Goal: Task Accomplishment & Management: Use online tool/utility

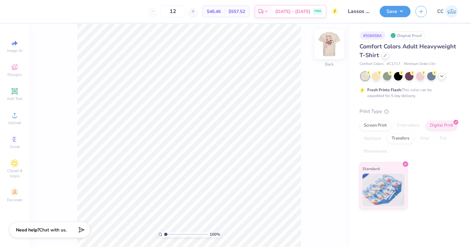
click at [331, 46] on img at bounding box center [329, 44] width 26 height 26
click at [327, 43] on img at bounding box center [329, 44] width 26 height 26
click at [330, 44] on img at bounding box center [329, 44] width 26 height 26
click at [333, 47] on img at bounding box center [329, 44] width 26 height 26
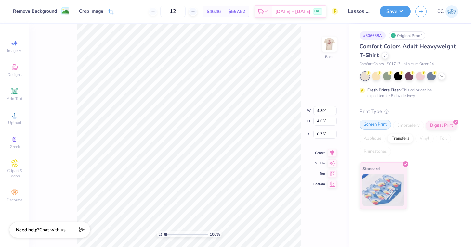
click at [381, 124] on div "Screen Print" at bounding box center [375, 125] width 32 height 10
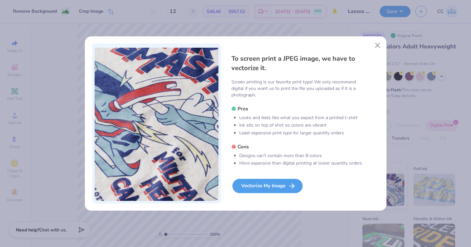
click at [283, 183] on div "Vectorize My Image" at bounding box center [267, 186] width 70 height 14
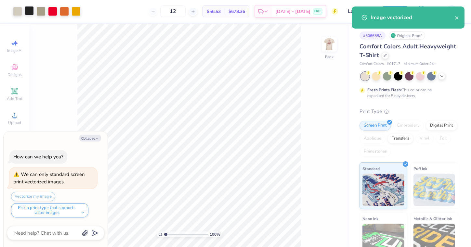
click at [27, 13] on div at bounding box center [29, 10] width 9 height 9
type textarea "x"
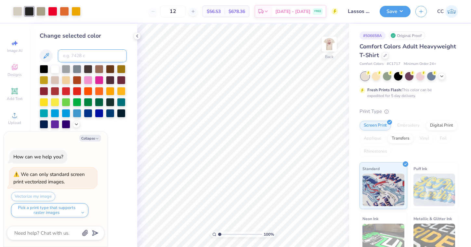
click at [71, 58] on input at bounding box center [92, 55] width 69 height 13
type input "188"
type textarea "x"
click at [42, 11] on div at bounding box center [40, 10] width 9 height 9
click at [86, 59] on input at bounding box center [92, 55] width 69 height 13
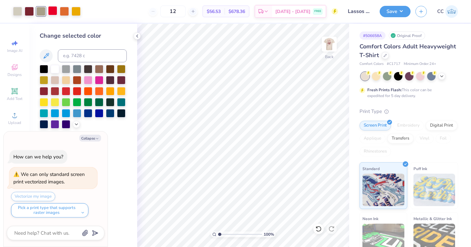
click at [51, 8] on div at bounding box center [52, 10] width 9 height 9
type textarea "x"
click at [77, 56] on input at bounding box center [92, 55] width 69 height 13
type input "188"
type textarea "x"
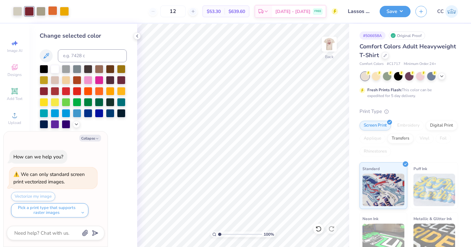
click at [55, 12] on div at bounding box center [52, 10] width 9 height 9
type textarea "x"
click at [72, 57] on input at bounding box center [92, 55] width 69 height 13
type input "188"
type textarea "x"
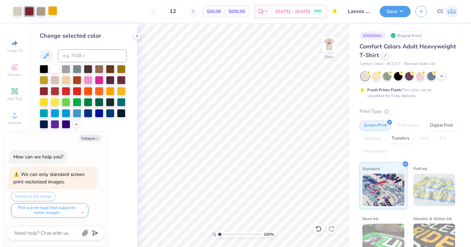
click at [53, 10] on div at bounding box center [52, 10] width 9 height 9
type textarea "x"
click at [72, 55] on input at bounding box center [92, 55] width 69 height 13
type input "188"
type textarea "x"
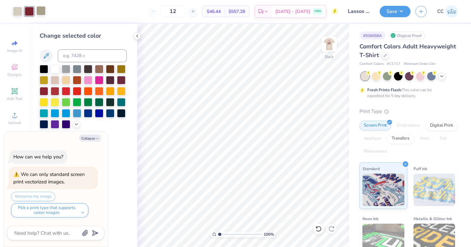
click at [42, 10] on div at bounding box center [40, 10] width 9 height 9
type textarea "x"
click at [76, 57] on input at bounding box center [92, 55] width 69 height 13
type input "188"
type textarea "x"
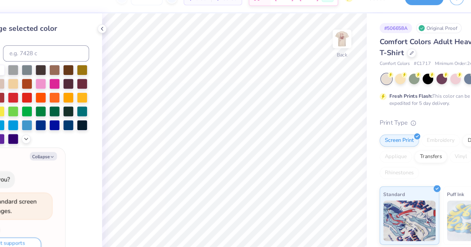
type textarea "x"
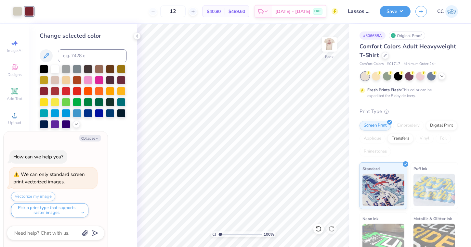
type input "1.22"
type textarea "x"
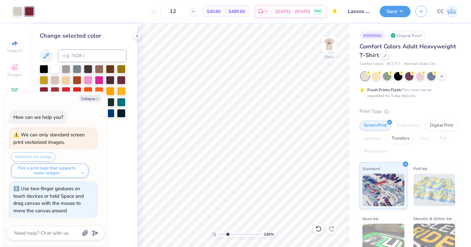
type input "2.79"
drag, startPoint x: 220, startPoint y: 234, endPoint x: 227, endPoint y: 234, distance: 7.1
click at [227, 234] on input "range" at bounding box center [240, 235] width 44 height 6
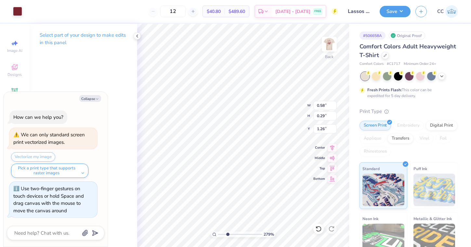
type textarea "x"
type input "1.41"
type input "1.65"
type input "0.91"
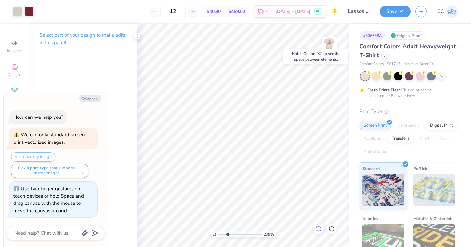
click at [320, 232] on icon at bounding box center [318, 229] width 6 height 6
type textarea "x"
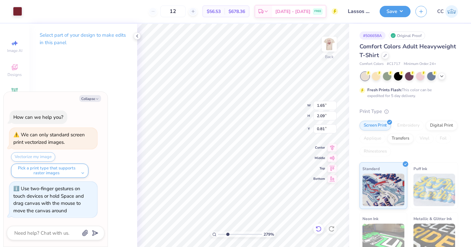
type input "0.76"
type textarea "x"
type input "0.91"
type textarea "x"
type input "1.77"
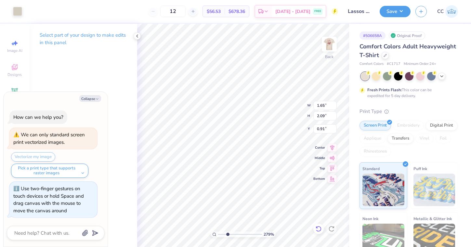
type input "2.20"
type input "0.76"
type textarea "x"
type input "2.52"
type textarea "x"
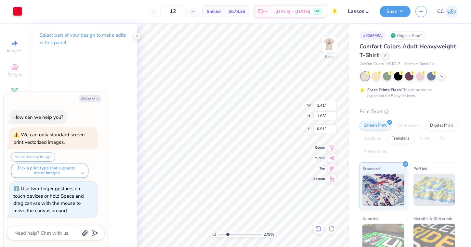
type input "1.22"
type input "0.38"
type input "1.52"
type textarea "x"
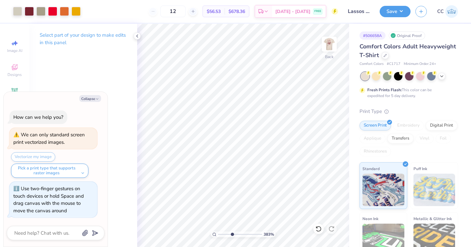
type input "3.91"
drag, startPoint x: 228, startPoint y: 235, endPoint x: 232, endPoint y: 234, distance: 4.3
click at [232, 234] on input "range" at bounding box center [240, 235] width 44 height 6
click at [18, 12] on div at bounding box center [17, 10] width 9 height 9
type textarea "x"
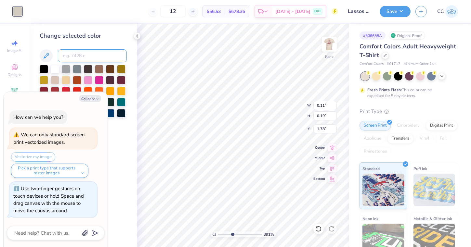
click at [79, 62] on input at bounding box center [92, 55] width 69 height 13
type input "188"
type textarea "x"
type input "0.49"
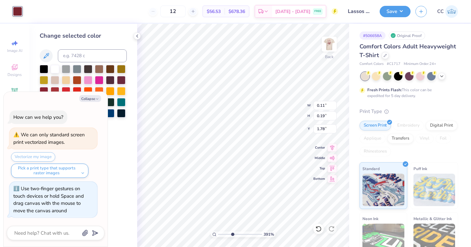
type input "0.34"
type input "1.71"
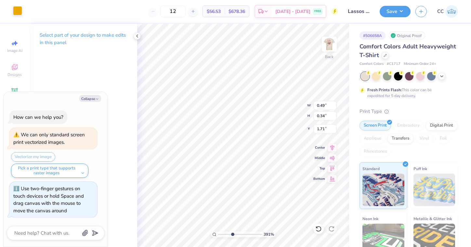
click at [18, 11] on div at bounding box center [17, 10] width 9 height 9
type textarea "x"
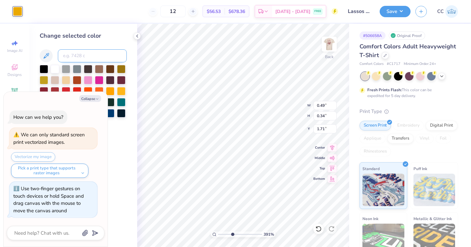
click at [71, 60] on input at bounding box center [92, 55] width 69 height 13
type input "188"
type textarea "x"
type input "1.22"
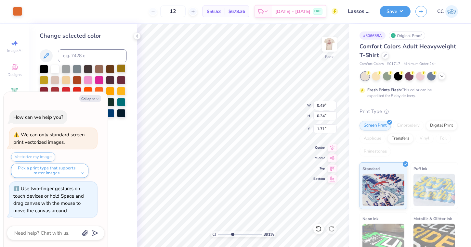
type input "0.38"
type input "1.52"
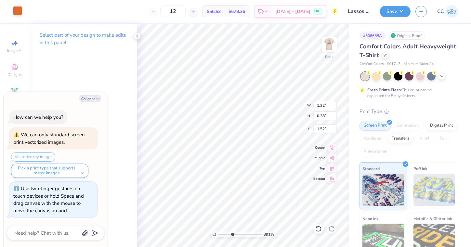
click at [19, 7] on div at bounding box center [17, 10] width 9 height 9
type textarea "x"
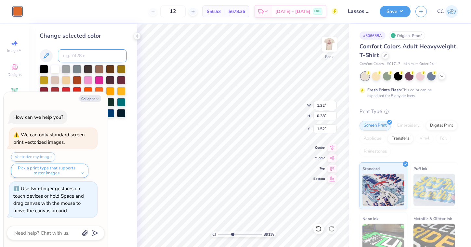
click at [79, 62] on input at bounding box center [92, 55] width 69 height 13
type input "188"
type textarea "x"
type input "0.31"
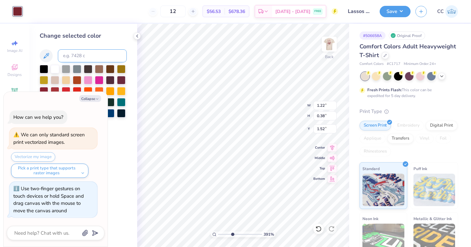
type input "0.09"
type input "1.56"
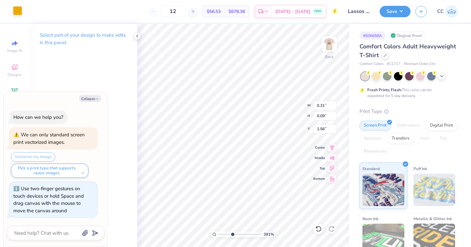
click at [18, 14] on div at bounding box center [17, 10] width 9 height 9
type textarea "x"
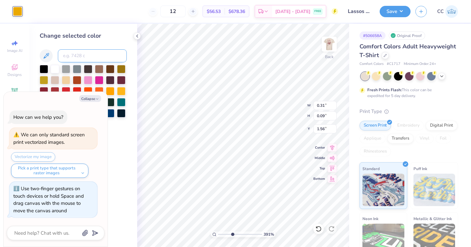
click at [72, 53] on input at bounding box center [92, 55] width 69 height 13
type input "188"
type textarea "x"
type input "0.28"
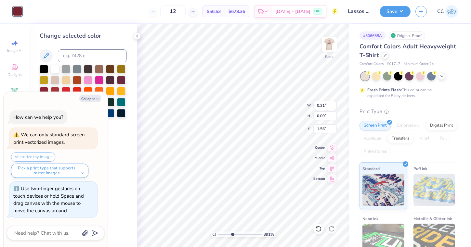
type input "0.42"
type input "1.94"
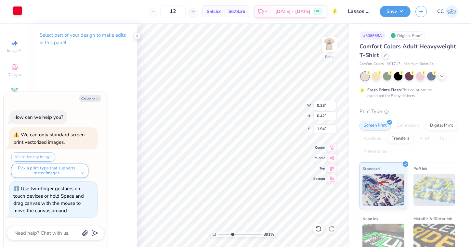
click at [19, 12] on div at bounding box center [17, 10] width 9 height 9
type textarea "x"
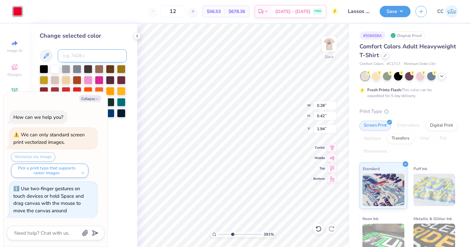
click at [76, 57] on input at bounding box center [92, 55] width 69 height 13
type input "188"
type textarea "x"
type input "0.23"
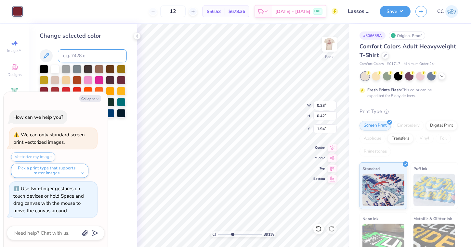
type input "0.36"
type input "1.97"
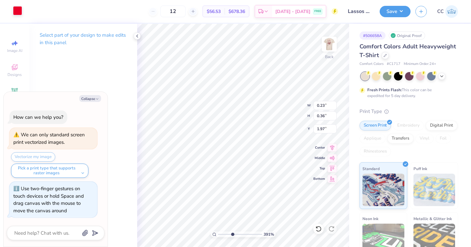
click at [17, 12] on div at bounding box center [17, 10] width 9 height 9
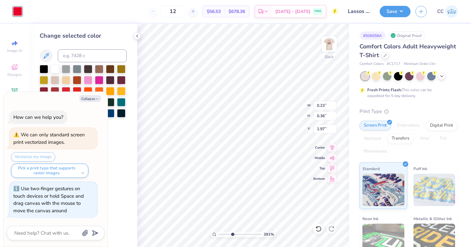
type textarea "x"
click at [75, 56] on input at bounding box center [92, 55] width 69 height 13
type input "188"
type textarea "x"
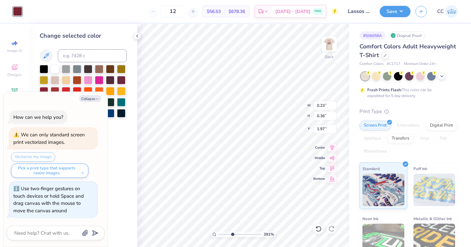
type input "0.58"
type input "0.29"
type input "1.26"
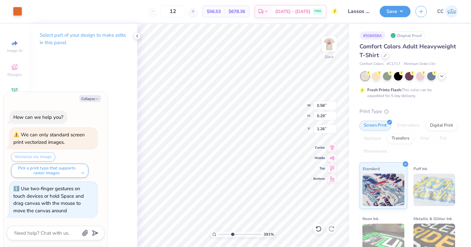
click at [16, 6] on div "Art colors" at bounding box center [11, 11] width 22 height 23
click at [18, 9] on div at bounding box center [17, 10] width 9 height 9
type textarea "x"
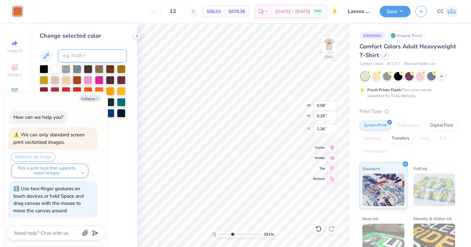
click at [80, 61] on input at bounding box center [92, 55] width 69 height 13
type input "188"
type textarea "x"
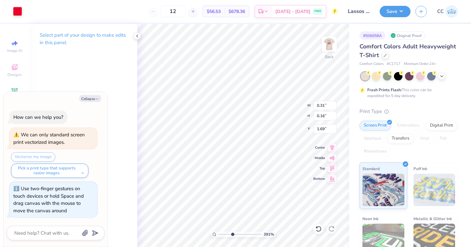
click at [15, 18] on div "Art colors" at bounding box center [11, 11] width 22 height 23
click at [16, 13] on div at bounding box center [17, 10] width 9 height 9
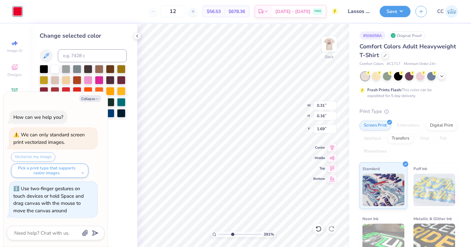
type textarea "x"
click at [80, 53] on input at bounding box center [92, 55] width 69 height 13
type input "188"
type textarea "x"
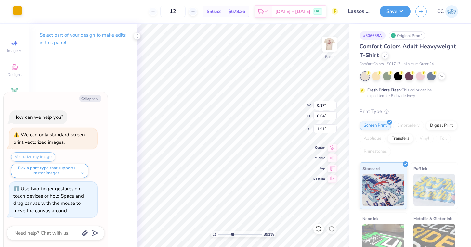
click at [20, 14] on div at bounding box center [17, 10] width 9 height 9
type textarea "x"
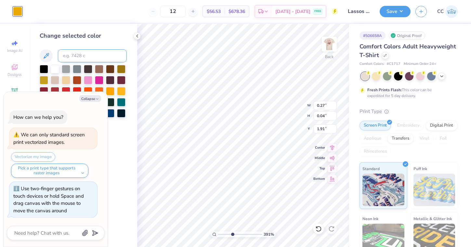
click at [89, 55] on input at bounding box center [92, 55] width 69 height 13
type input "188"
type textarea "x"
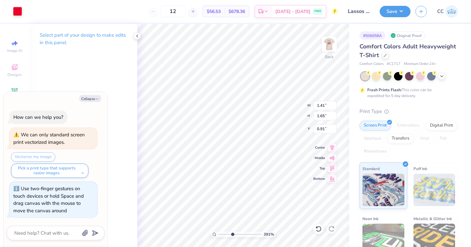
type textarea "x"
type input "0.98"
click at [30, 10] on div at bounding box center [29, 10] width 9 height 9
type textarea "x"
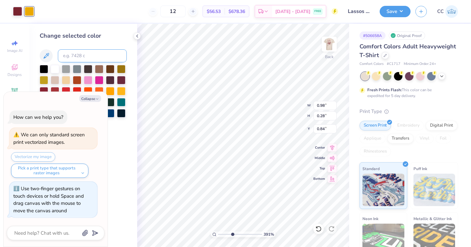
click at [81, 59] on input at bounding box center [92, 55] width 69 height 13
type input "188"
type textarea "x"
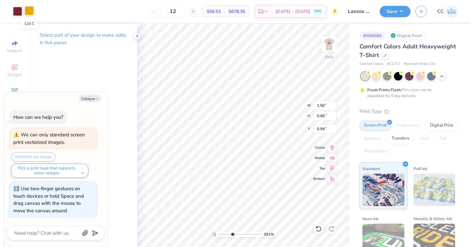
click at [32, 9] on div at bounding box center [29, 10] width 9 height 9
type textarea "x"
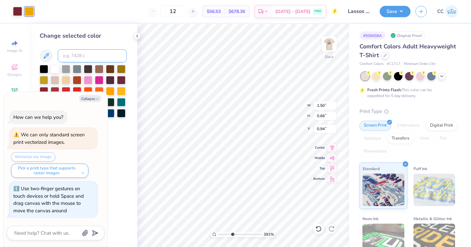
click at [68, 62] on input at bounding box center [92, 55] width 69 height 13
type input "188"
type textarea "x"
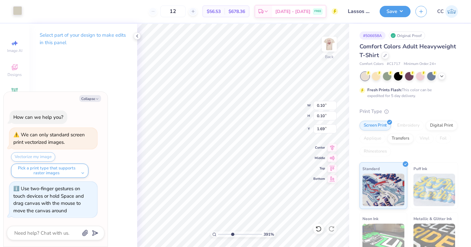
click at [20, 10] on div at bounding box center [17, 10] width 9 height 9
type textarea "x"
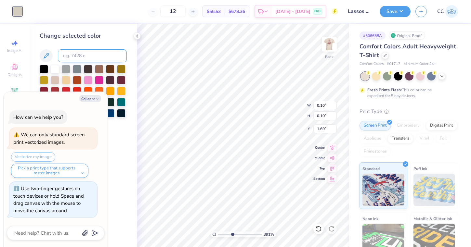
click at [77, 55] on input at bounding box center [92, 55] width 69 height 13
type input "188"
type textarea "x"
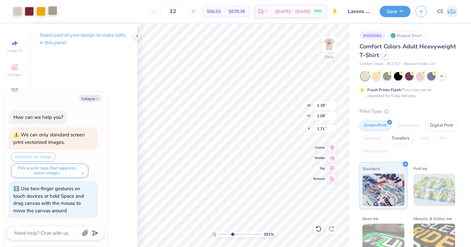
click at [55, 12] on div at bounding box center [52, 10] width 9 height 9
type textarea "x"
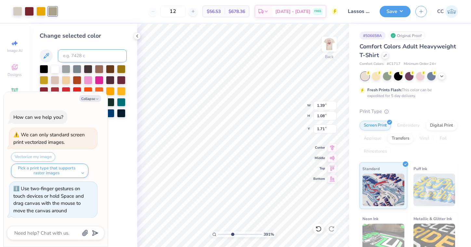
click at [72, 58] on input at bounding box center [92, 55] width 69 height 13
type input "188"
type textarea "x"
click at [39, 8] on div at bounding box center [40, 10] width 9 height 9
type textarea "x"
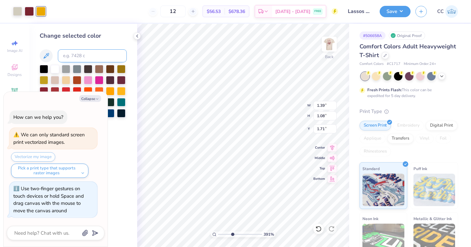
click at [81, 59] on input at bounding box center [92, 55] width 69 height 13
type input "188"
type textarea "x"
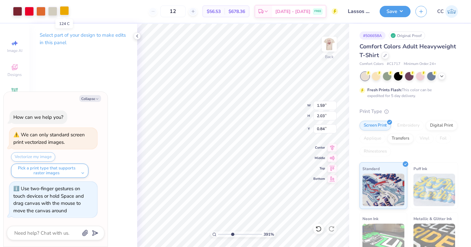
click at [63, 12] on div at bounding box center [64, 10] width 9 height 9
type textarea "x"
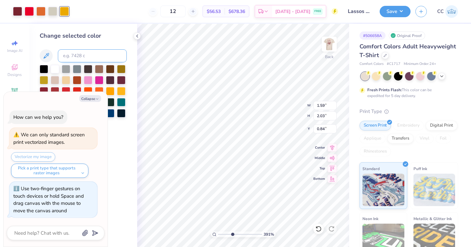
click at [85, 60] on input at bounding box center [92, 55] width 69 height 13
type input "188"
type textarea "x"
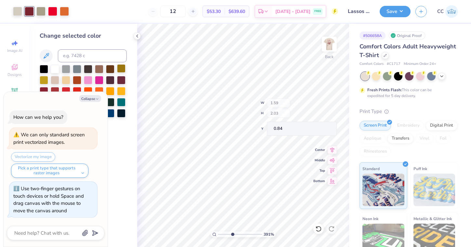
type textarea "x"
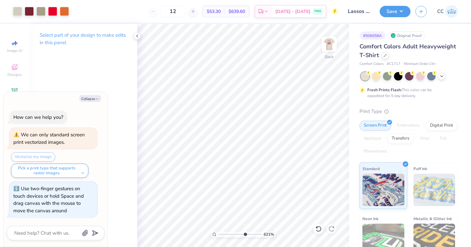
type input "6.66"
drag, startPoint x: 233, startPoint y: 233, endPoint x: 244, endPoint y: 233, distance: 11.7
click at [244, 233] on input "range" at bounding box center [240, 235] width 44 height 6
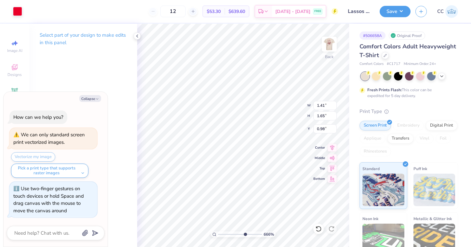
type textarea "x"
type input "0.92"
click at [22, 13] on div at bounding box center [17, 10] width 9 height 9
type textarea "x"
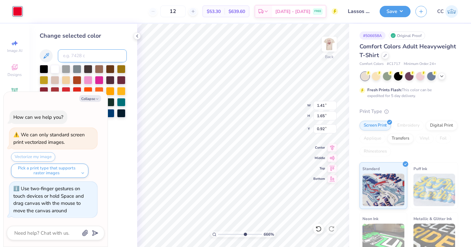
click at [70, 56] on input at bounding box center [92, 55] width 69 height 13
type input "188"
type textarea "x"
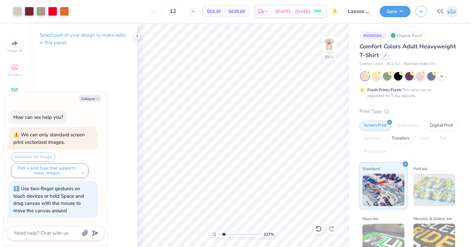
type input "1.97"
drag, startPoint x: 243, startPoint y: 233, endPoint x: 224, endPoint y: 234, distance: 18.8
click at [224, 234] on input "range" at bounding box center [240, 235] width 44 height 6
click at [19, 12] on div at bounding box center [17, 10] width 9 height 9
type textarea "x"
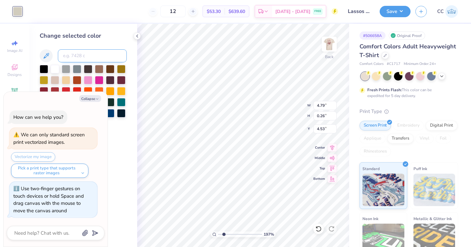
click at [86, 55] on input at bounding box center [92, 55] width 69 height 13
type input "188"
type textarea "x"
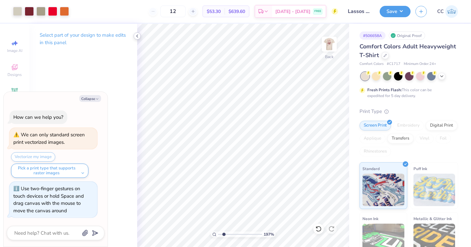
click at [134, 37] on icon at bounding box center [136, 35] width 5 height 5
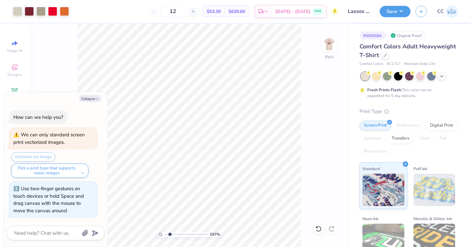
type textarea "x"
drag, startPoint x: 170, startPoint y: 233, endPoint x: 160, endPoint y: 233, distance: 9.1
type input "1"
click at [160, 233] on div "100 %" at bounding box center [189, 235] width 65 height 6
click at [326, 49] on img at bounding box center [329, 44] width 26 height 26
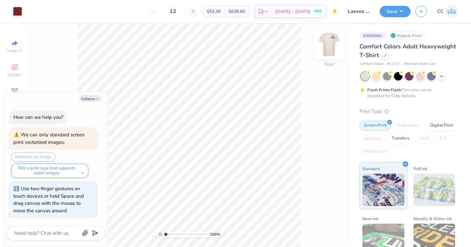
click at [332, 46] on img at bounding box center [329, 44] width 26 height 26
click at [64, 11] on div at bounding box center [64, 10] width 9 height 9
type textarea "x"
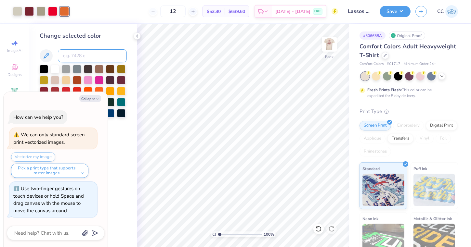
click at [97, 59] on input at bounding box center [92, 55] width 69 height 13
type input "188"
type textarea "x"
click at [53, 11] on div at bounding box center [52, 10] width 9 height 9
type textarea "x"
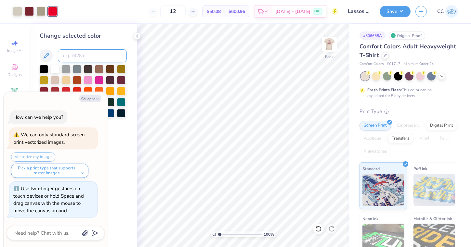
click at [68, 58] on input at bounding box center [92, 55] width 69 height 13
type input "188"
type textarea "x"
type input "3.23"
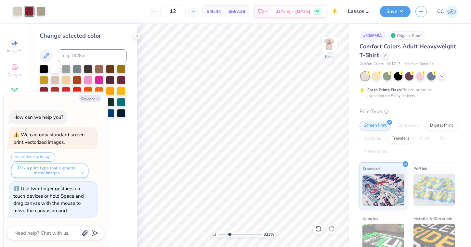
drag, startPoint x: 222, startPoint y: 233, endPoint x: 229, endPoint y: 232, distance: 7.8
click at [229, 232] on input "range" at bounding box center [240, 235] width 44 height 6
click at [42, 10] on div at bounding box center [40, 10] width 9 height 9
click at [19, 9] on div at bounding box center [17, 10] width 9 height 9
type textarea "x"
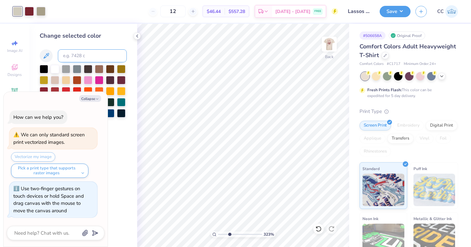
click at [69, 51] on input at bounding box center [92, 55] width 69 height 13
type input "188"
type textarea "x"
click at [317, 227] on icon at bounding box center [318, 229] width 6 height 6
click at [41, 12] on div at bounding box center [40, 10] width 9 height 9
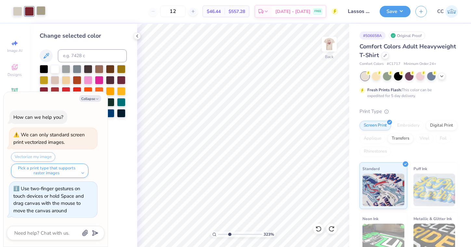
type textarea "x"
click at [80, 54] on input at bounding box center [92, 55] width 69 height 13
type input "188"
type textarea "x"
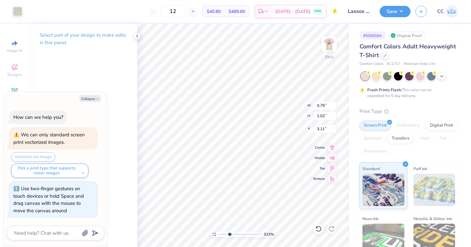
type textarea "x"
type input "4.05"
click at [318, 230] on icon at bounding box center [318, 229] width 6 height 6
type textarea "x"
type input "3.11"
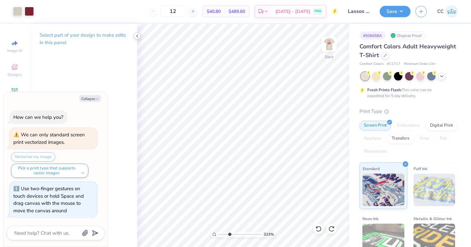
click at [137, 36] on icon at bounding box center [136, 35] width 5 height 5
type textarea "x"
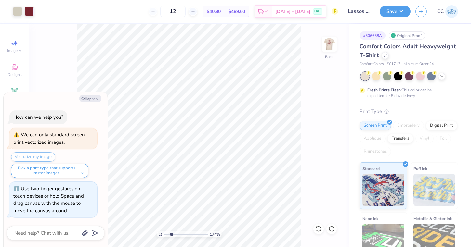
type input "2.34"
click at [171, 234] on input "range" at bounding box center [186, 235] width 44 height 6
click at [323, 47] on img at bounding box center [329, 44] width 26 height 26
click at [332, 46] on img at bounding box center [329, 44] width 26 height 26
type textarea "x"
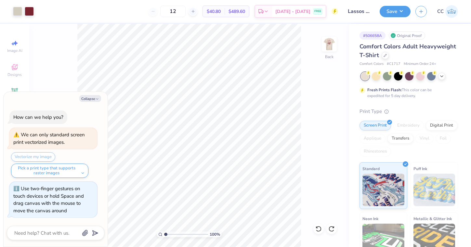
drag, startPoint x: 171, startPoint y: 233, endPoint x: 165, endPoint y: 233, distance: 6.9
type input "1"
click at [165, 233] on input "range" at bounding box center [186, 235] width 44 height 6
click at [382, 14] on button "Save" at bounding box center [394, 10] width 31 height 11
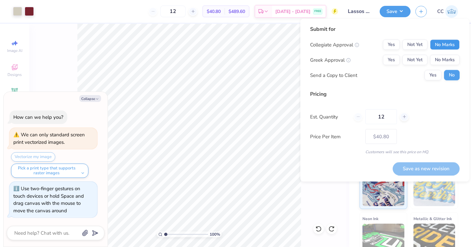
click at [450, 44] on button "No Marks" at bounding box center [445, 45] width 30 height 10
click at [449, 62] on button "No Marks" at bounding box center [445, 60] width 30 height 10
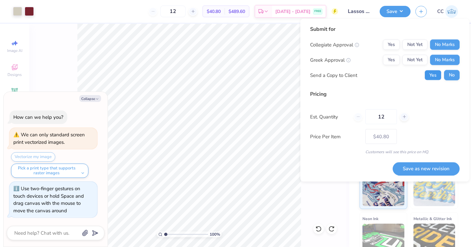
click at [433, 74] on button "Yes" at bounding box center [432, 75] width 17 height 10
type textarea "x"
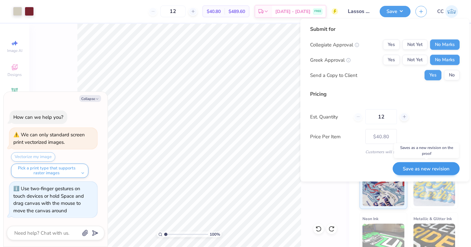
click at [409, 168] on button "Save as new revision" at bounding box center [425, 168] width 67 height 13
type input "$40.80"
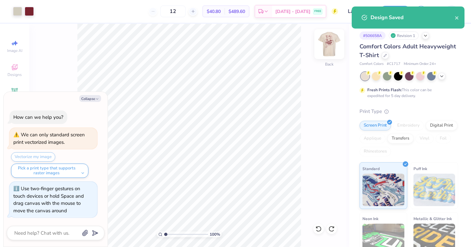
click at [326, 49] on img at bounding box center [329, 44] width 26 height 26
type textarea "x"
